Goal: Information Seeking & Learning: Learn about a topic

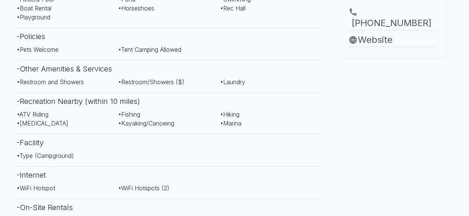
scroll to position [298, 0]
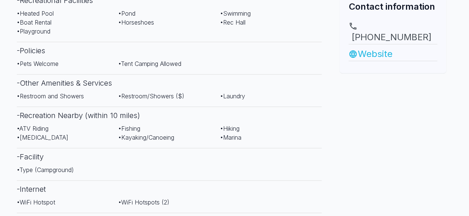
click at [383, 61] on link "Website" at bounding box center [392, 53] width 89 height 13
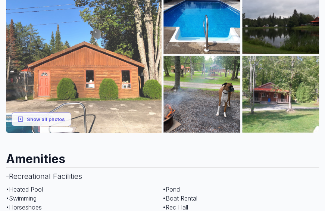
scroll to position [187, 0]
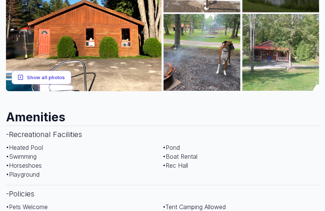
click at [42, 84] on button "Show all photos" at bounding box center [42, 77] width 60 height 14
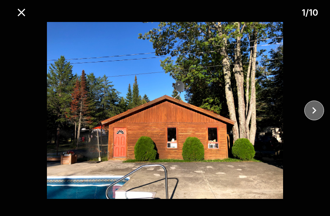
click at [316, 110] on icon "close" at bounding box center [315, 110] width 4 height 7
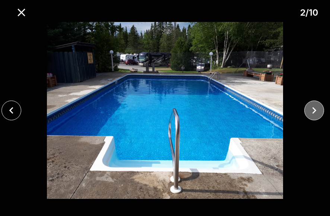
click at [316, 110] on icon "close" at bounding box center [315, 110] width 4 height 7
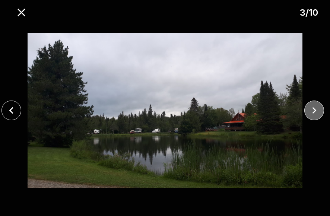
click at [316, 110] on icon "close" at bounding box center [315, 110] width 4 height 7
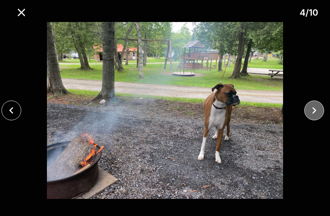
click at [316, 111] on icon "close" at bounding box center [315, 110] width 4 height 7
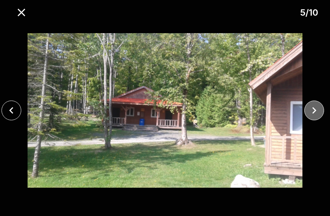
click at [316, 111] on icon "close" at bounding box center [315, 110] width 4 height 7
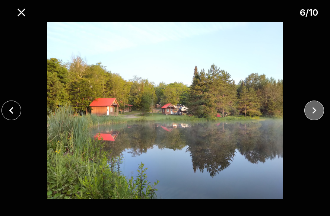
click at [316, 111] on icon "close" at bounding box center [315, 110] width 4 height 7
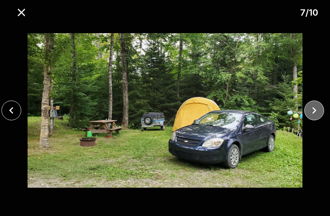
click at [316, 111] on icon "close" at bounding box center [315, 110] width 4 height 7
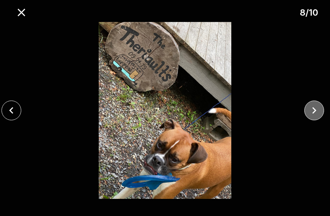
click at [316, 111] on icon "close" at bounding box center [315, 110] width 4 height 7
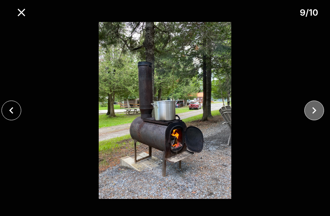
click at [316, 111] on icon "close" at bounding box center [315, 110] width 4 height 7
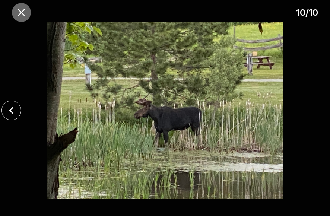
click at [23, 16] on icon "close" at bounding box center [21, 12] width 7 height 7
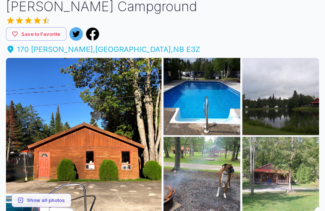
scroll to position [0, 0]
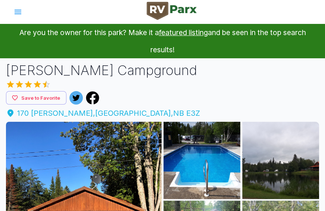
click at [145, 119] on span "[STREET_ADDRESS][PERSON_NAME]" at bounding box center [162, 112] width 313 height 11
